Goal: Task Accomplishment & Management: Use online tool/utility

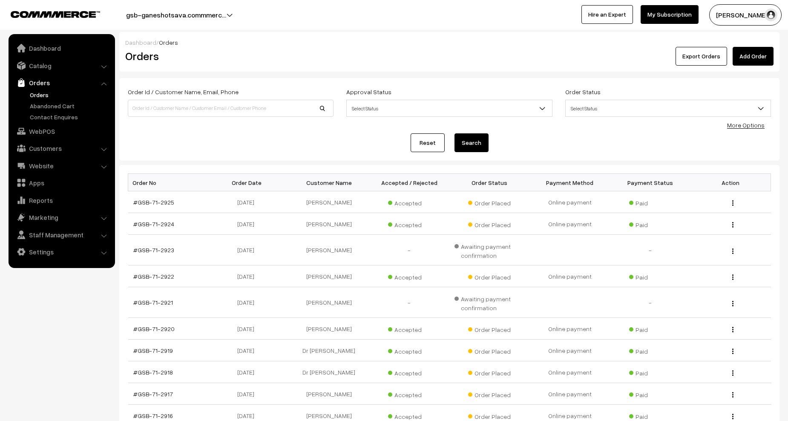
click at [34, 94] on link "Orders" at bounding box center [70, 94] width 84 height 9
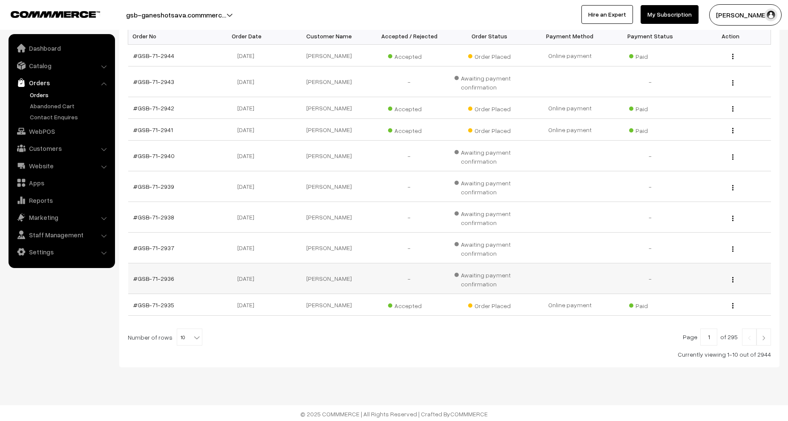
scroll to position [148, 0]
click at [770, 339] on link at bounding box center [763, 335] width 14 height 17
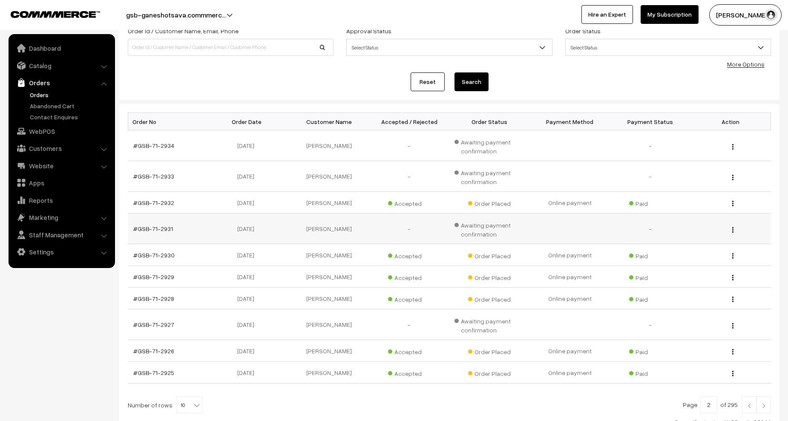
scroll to position [130, 0]
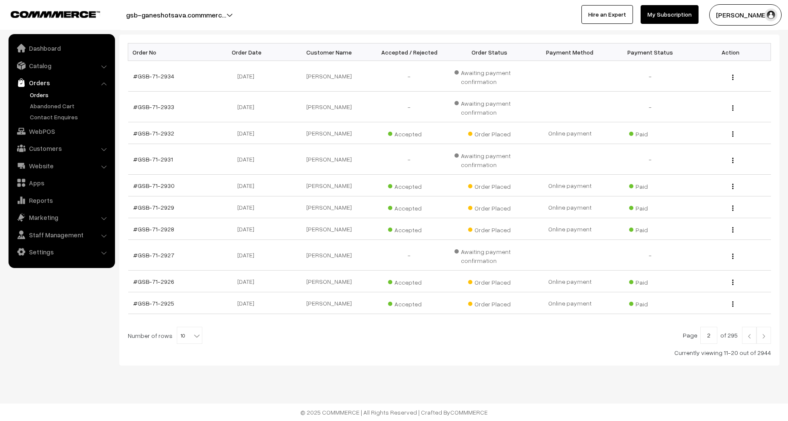
click at [748, 338] on img at bounding box center [749, 335] width 8 height 5
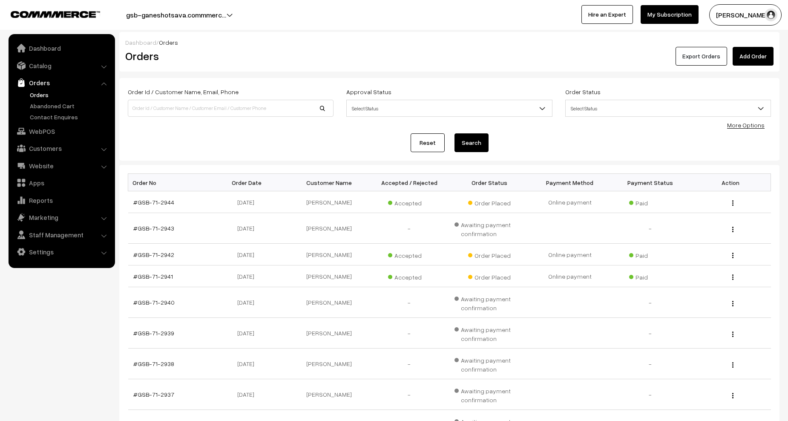
click at [713, 52] on button "Export Orders" at bounding box center [701, 56] width 52 height 19
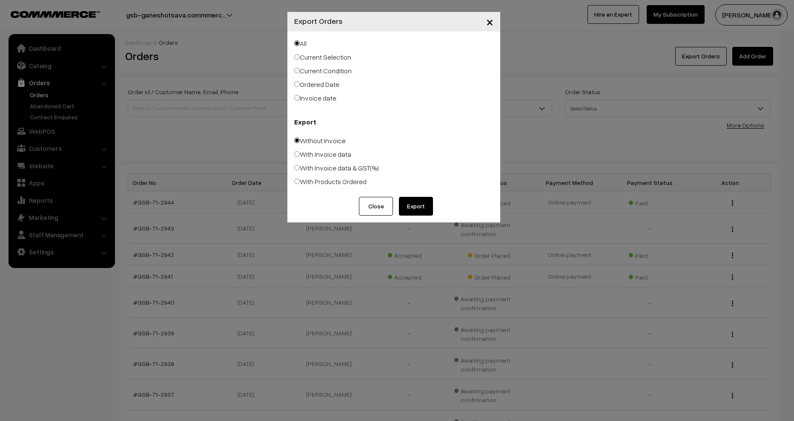
click at [332, 181] on label "With Products Ordered" at bounding box center [330, 181] width 72 height 10
click at [300, 181] on input "With Products Ordered" at bounding box center [297, 181] width 6 height 6
radio input "true"
click at [408, 206] on button "Export" at bounding box center [416, 206] width 34 height 19
click at [491, 23] on span "×" at bounding box center [489, 22] width 7 height 16
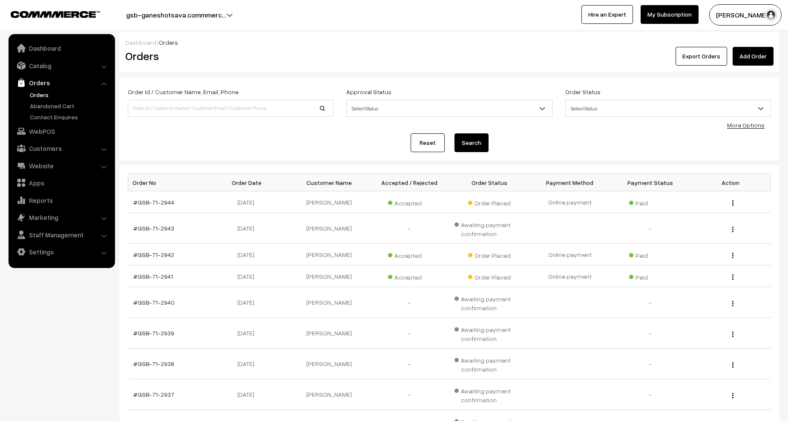
click at [286, 63] on h2 "Orders" at bounding box center [228, 55] width 207 height 13
